Goal: Task Accomplishment & Management: Manage account settings

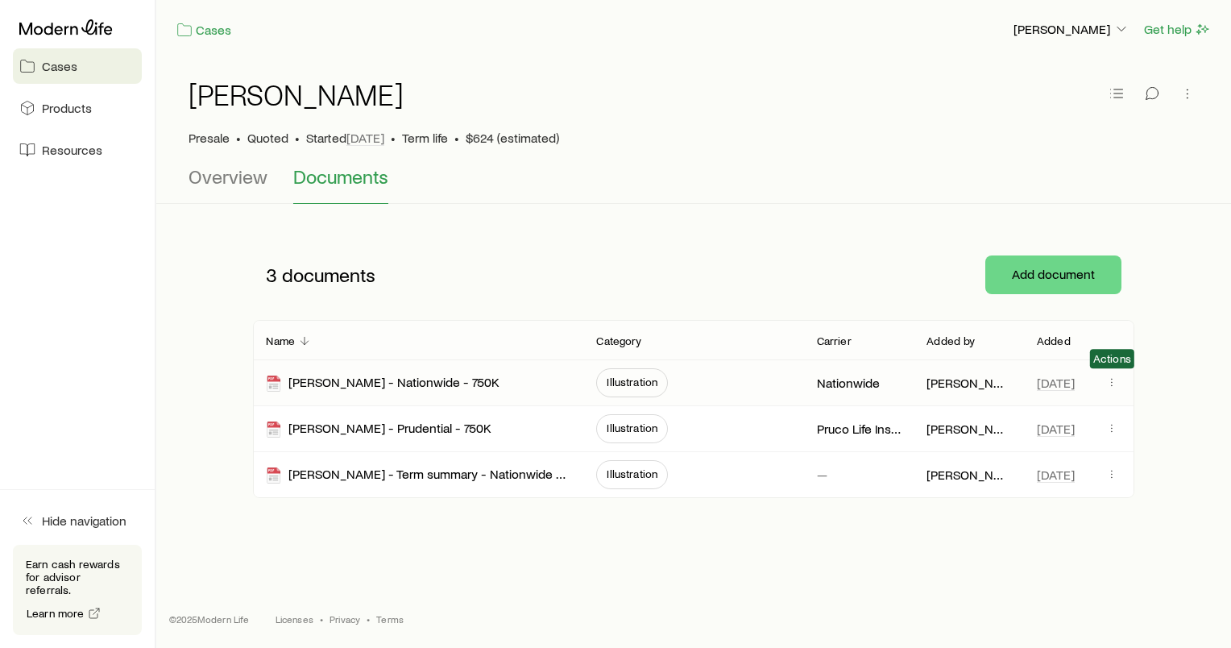
click at [1103, 386] on span at bounding box center [1111, 382] width 19 height 15
click at [1115, 383] on icon "button" at bounding box center [1111, 381] width 13 height 13
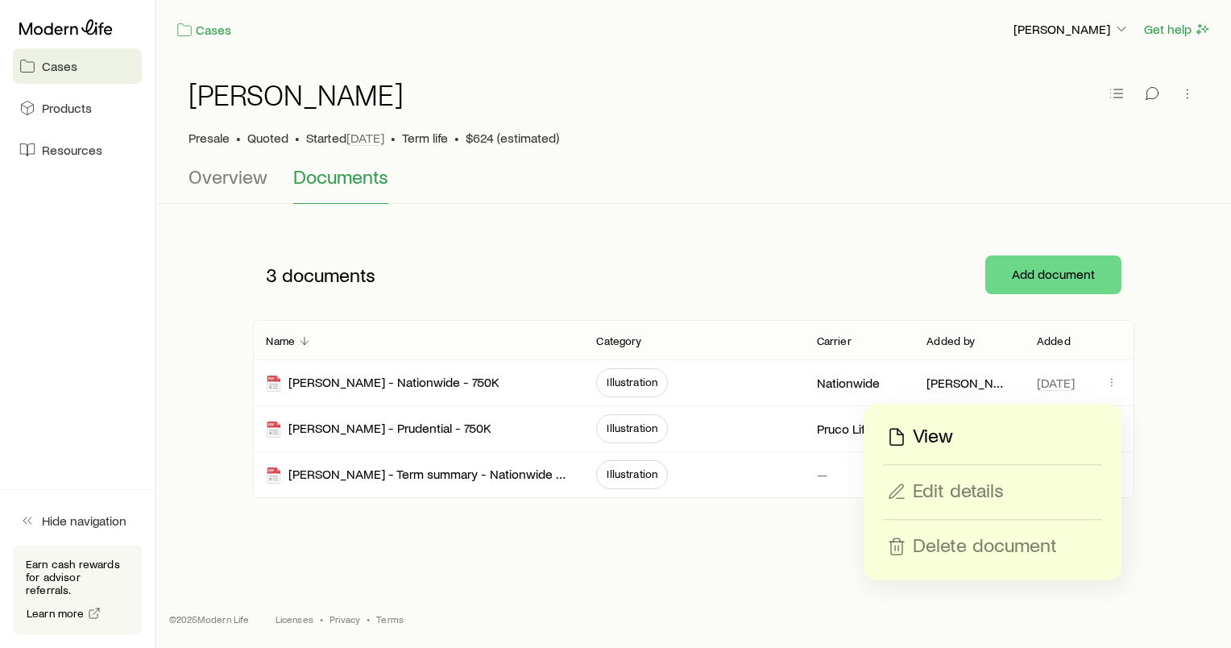
click at [933, 437] on p "View" at bounding box center [933, 437] width 40 height 26
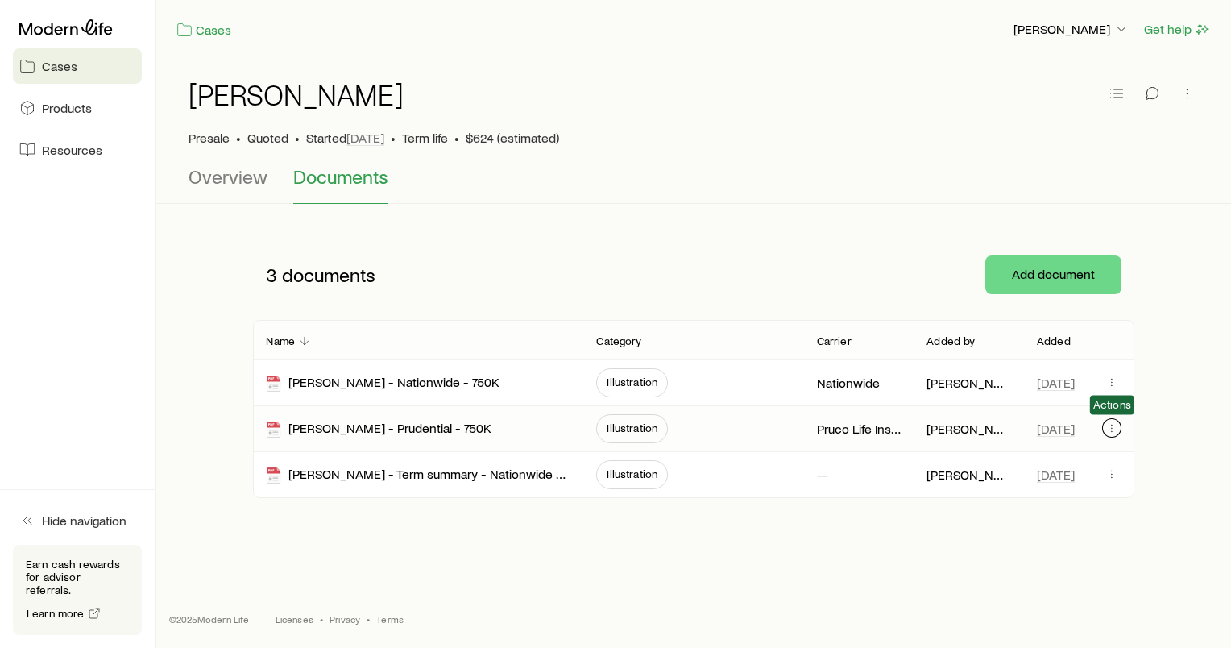
click at [1103, 430] on button "button" at bounding box center [1111, 427] width 19 height 19
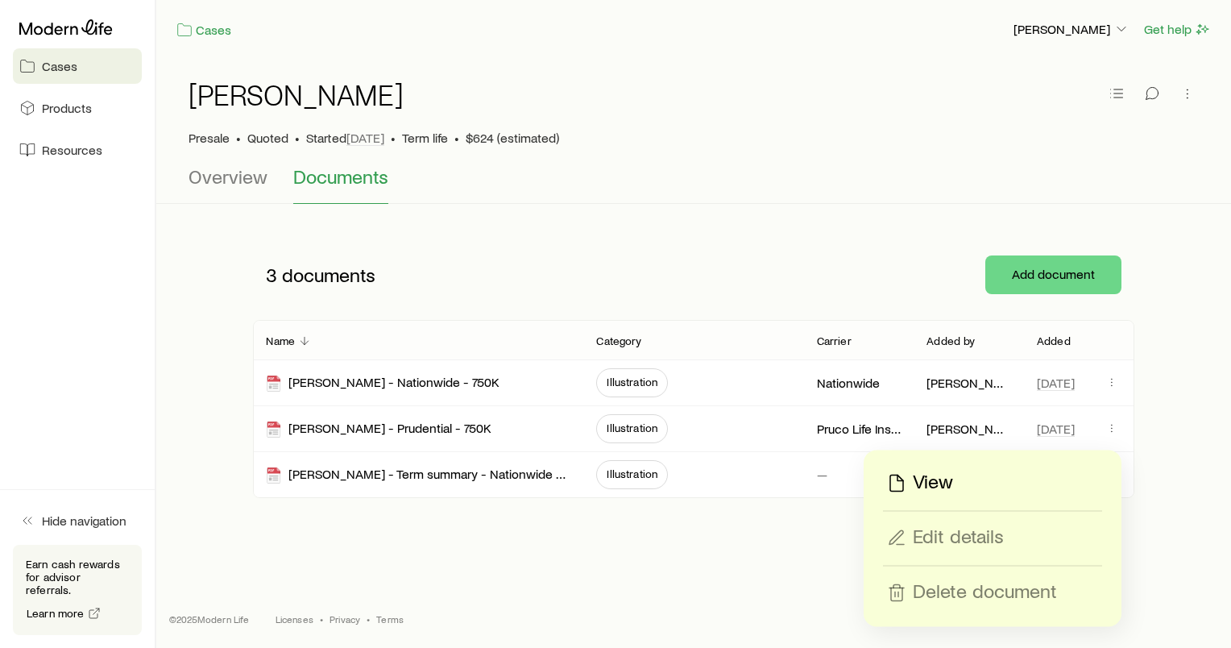
click at [1015, 473] on div "View" at bounding box center [992, 483] width 217 height 26
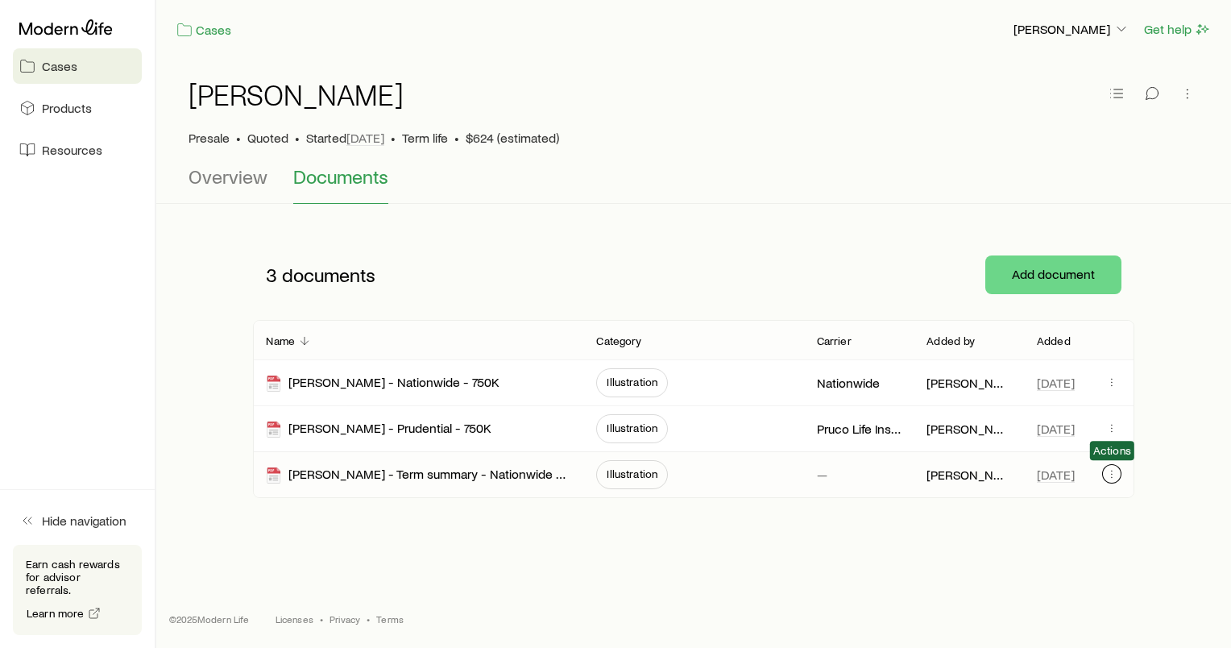
click at [1107, 470] on icon "button" at bounding box center [1111, 473] width 13 height 13
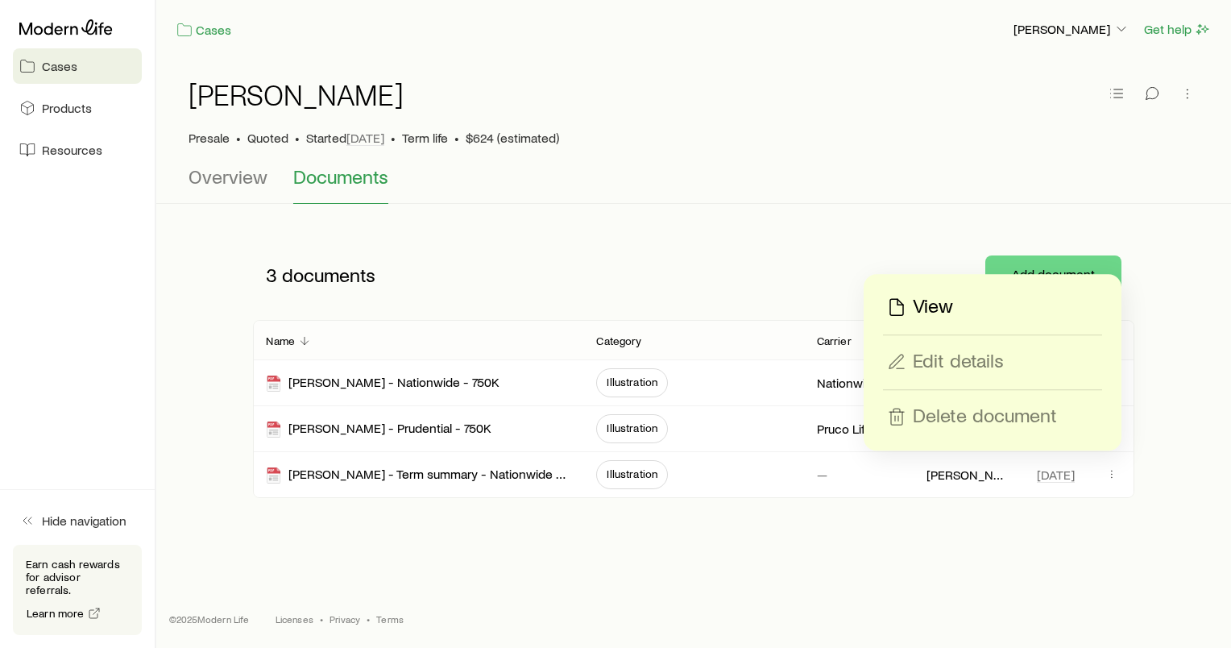
click at [958, 313] on div "View" at bounding box center [992, 307] width 217 height 26
